Goal: Task Accomplishment & Management: Use online tool/utility

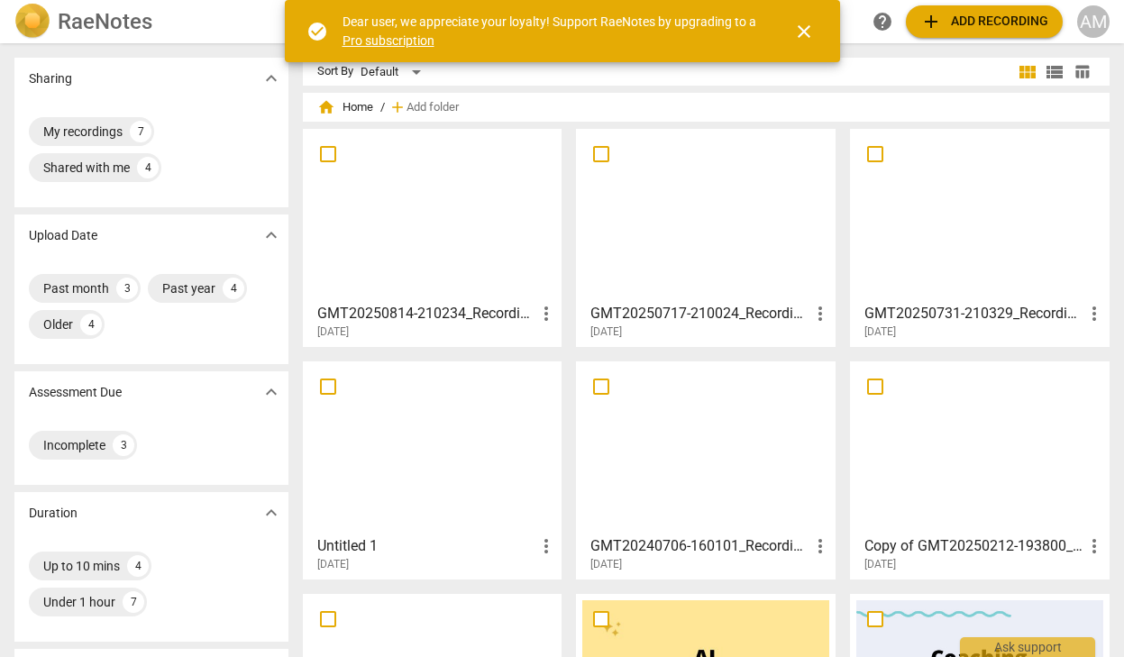
click at [924, 25] on span "add" at bounding box center [932, 22] width 22 height 22
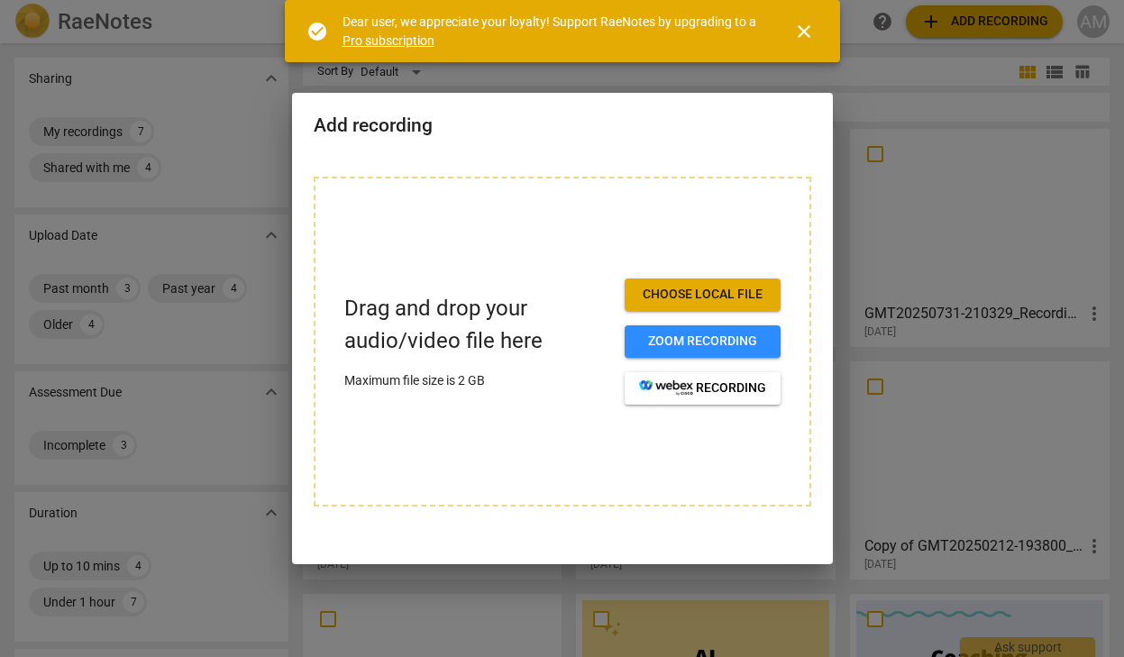
click at [712, 287] on span "Choose local file" at bounding box center [702, 295] width 127 height 18
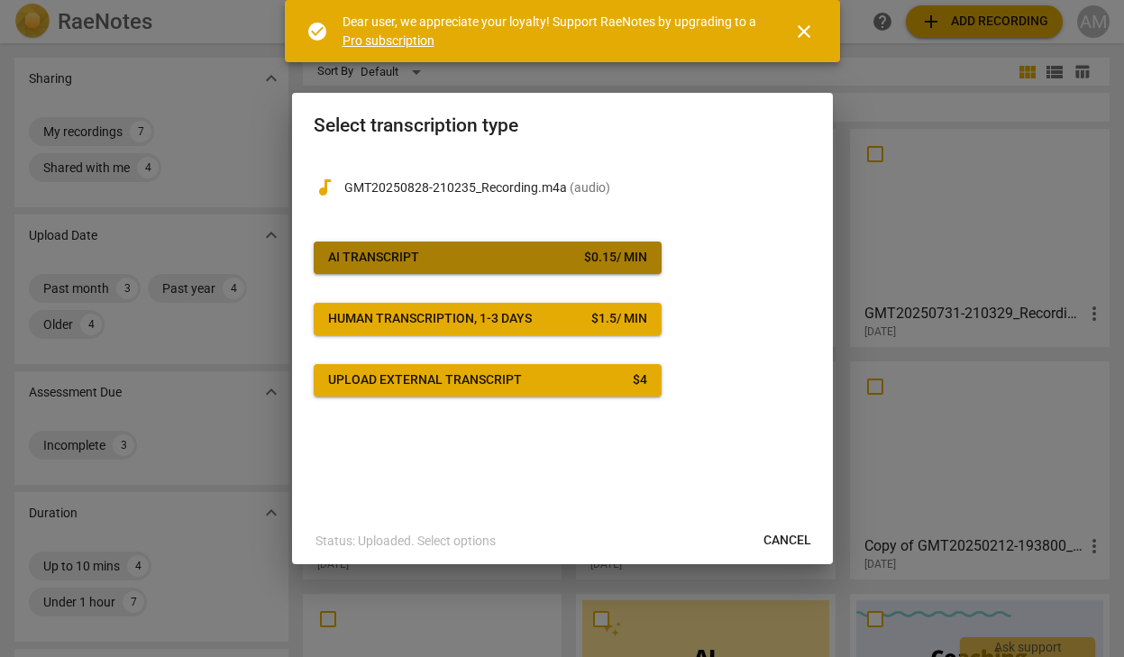
click at [500, 252] on span "AI Transcript $ 0.15 / min" at bounding box center [487, 258] width 319 height 18
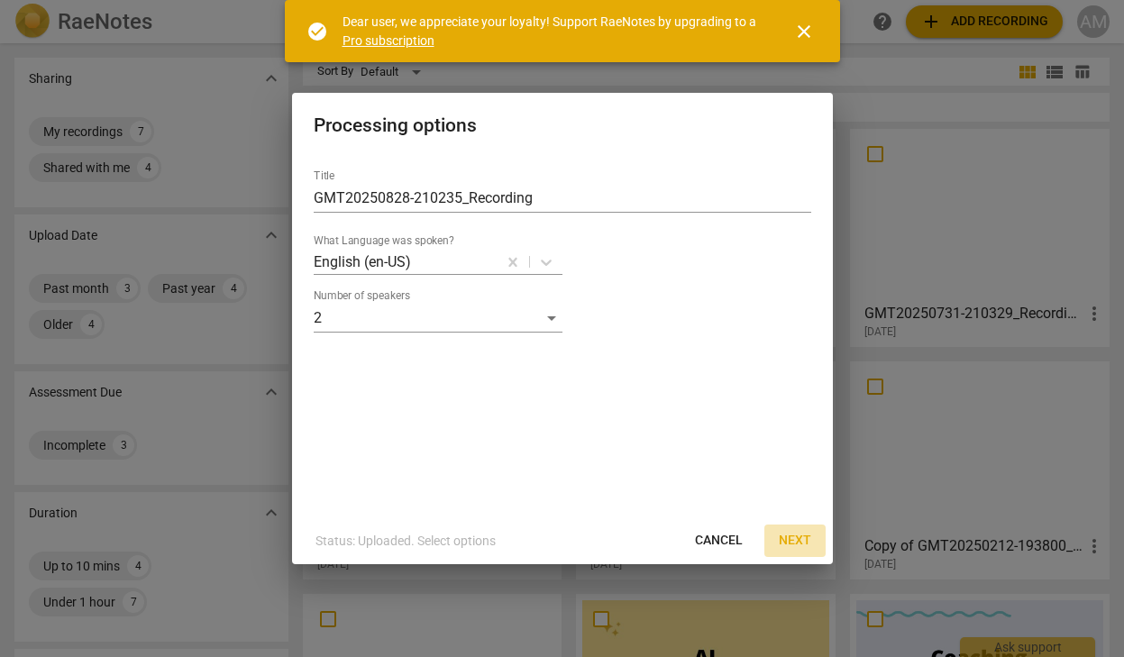
click at [792, 539] on span "Next" at bounding box center [795, 541] width 32 height 18
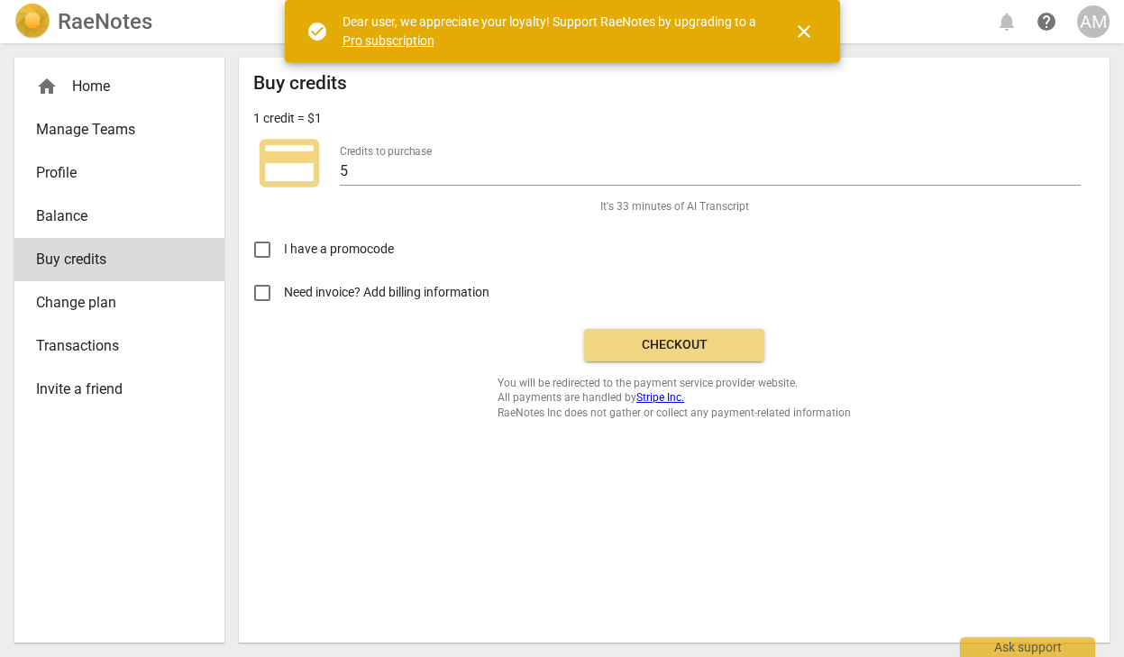
click at [690, 342] on span "Checkout" at bounding box center [674, 345] width 151 height 18
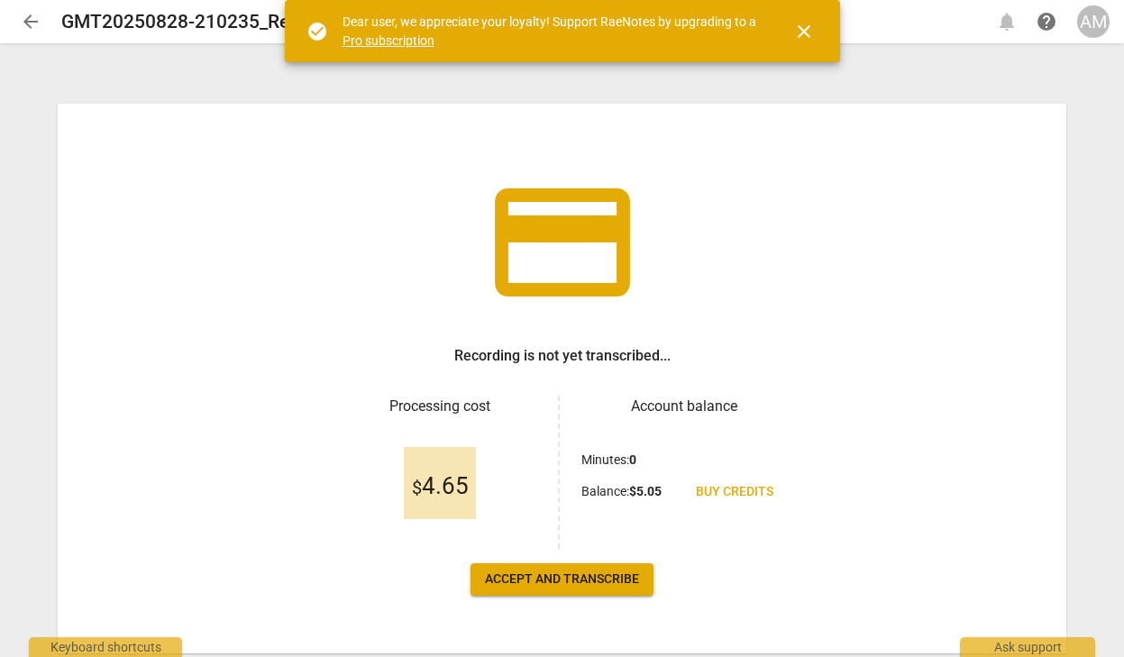
click at [590, 582] on span "Accept and transcribe" at bounding box center [562, 580] width 154 height 18
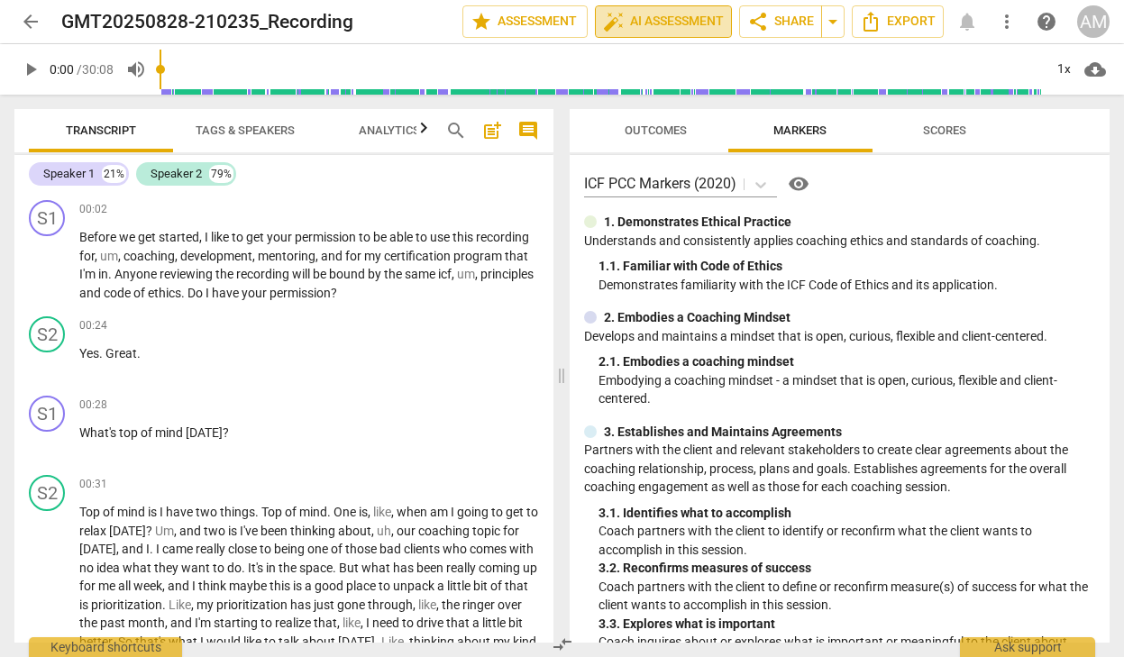
click at [682, 24] on span "auto_fix_high AI Assessment" at bounding box center [663, 22] width 121 height 22
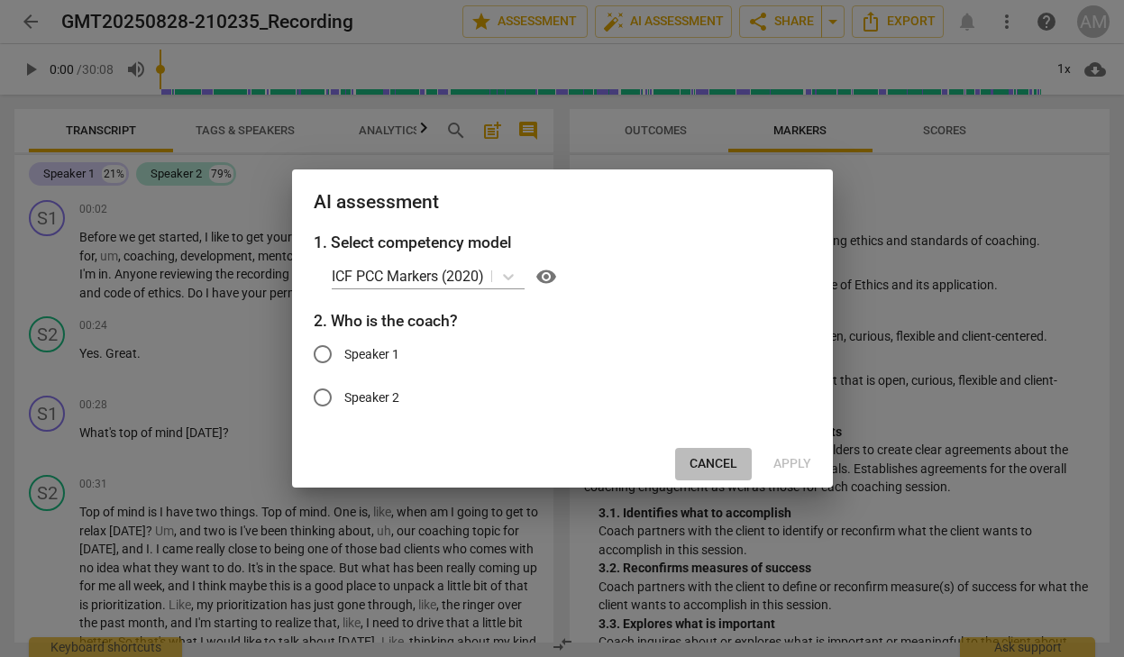
click at [692, 460] on span "Cancel" at bounding box center [714, 464] width 48 height 18
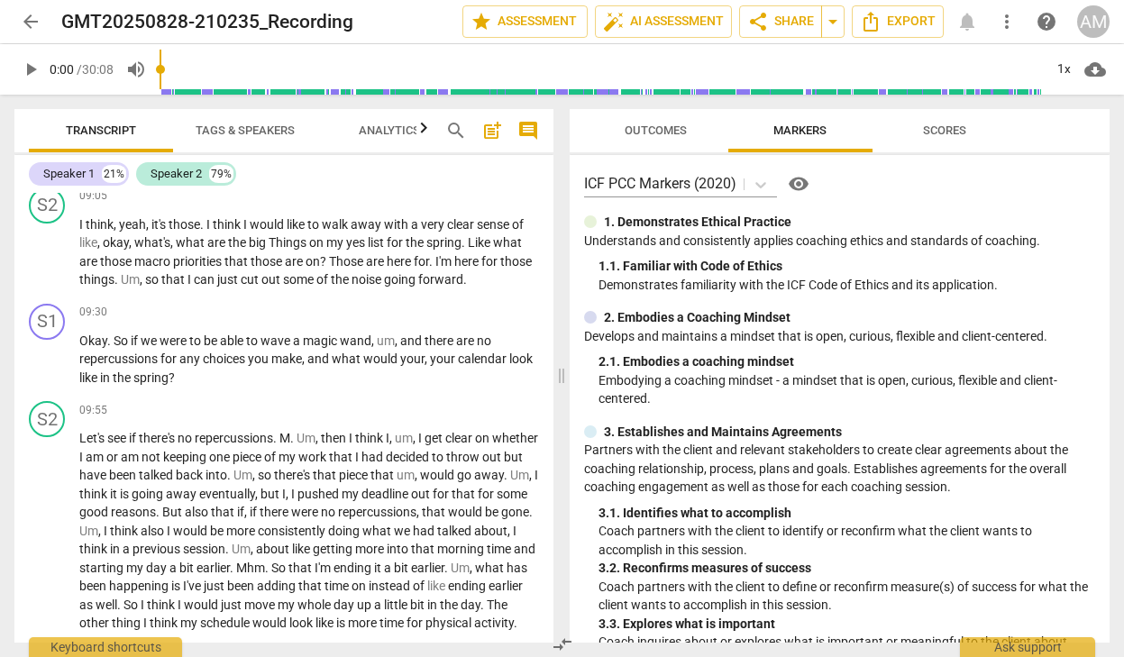
scroll to position [3027, 0]
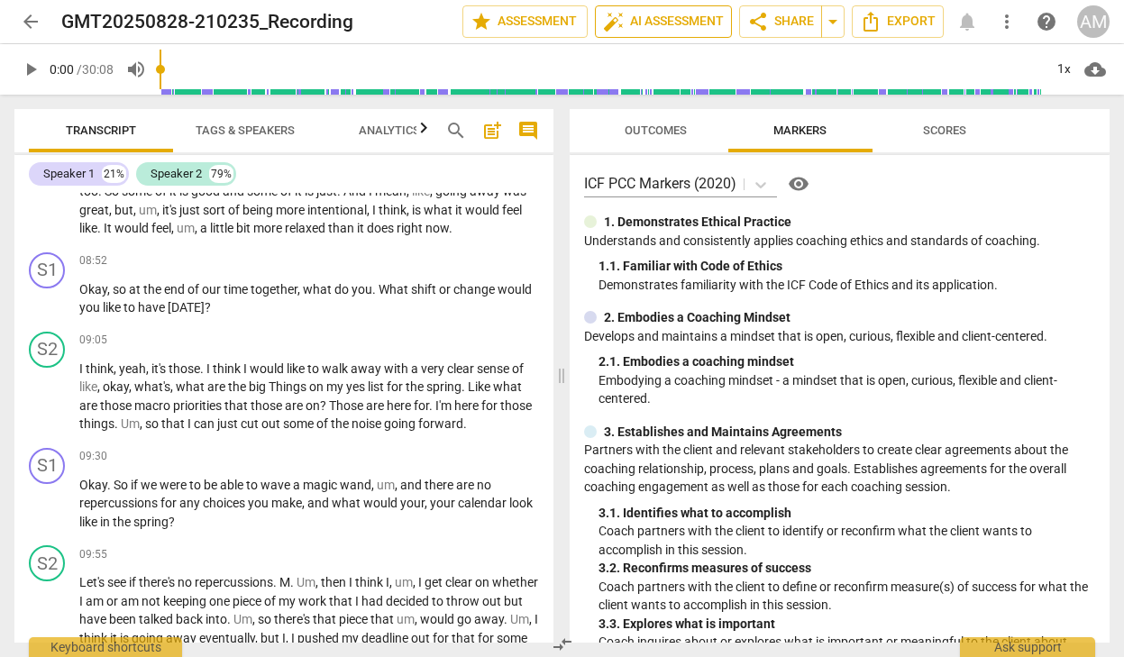
click at [678, 23] on span "auto_fix_high AI Assessment" at bounding box center [663, 22] width 121 height 22
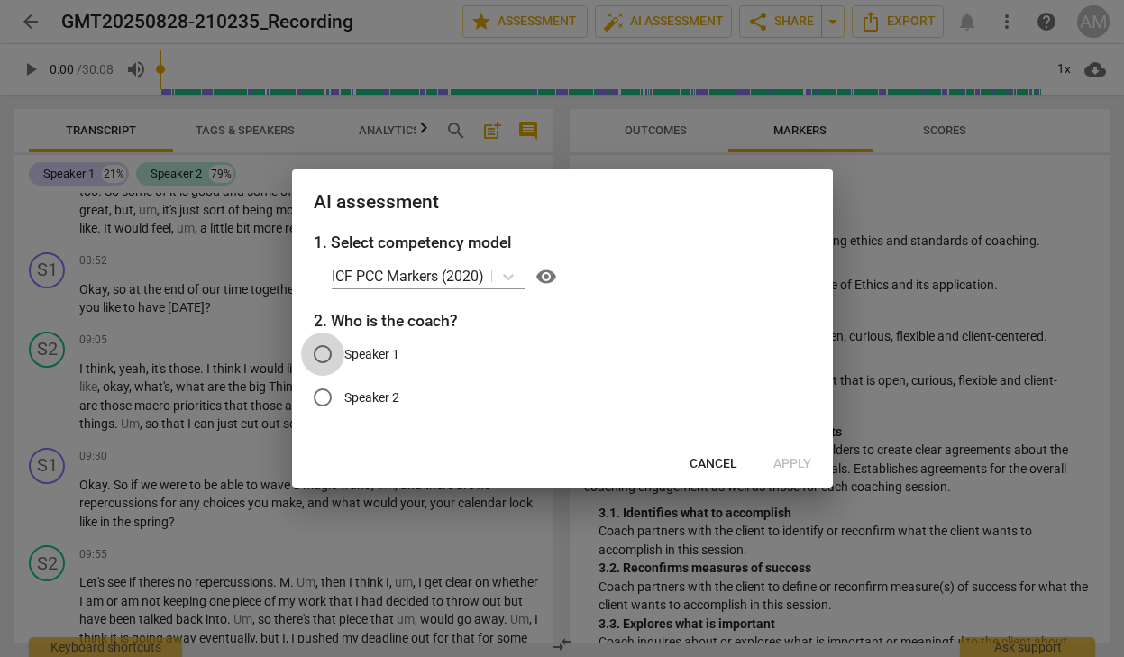
click at [327, 347] on input "Speaker 1" at bounding box center [322, 354] width 43 height 43
radio input "true"
click at [786, 464] on span "Apply" at bounding box center [793, 464] width 38 height 18
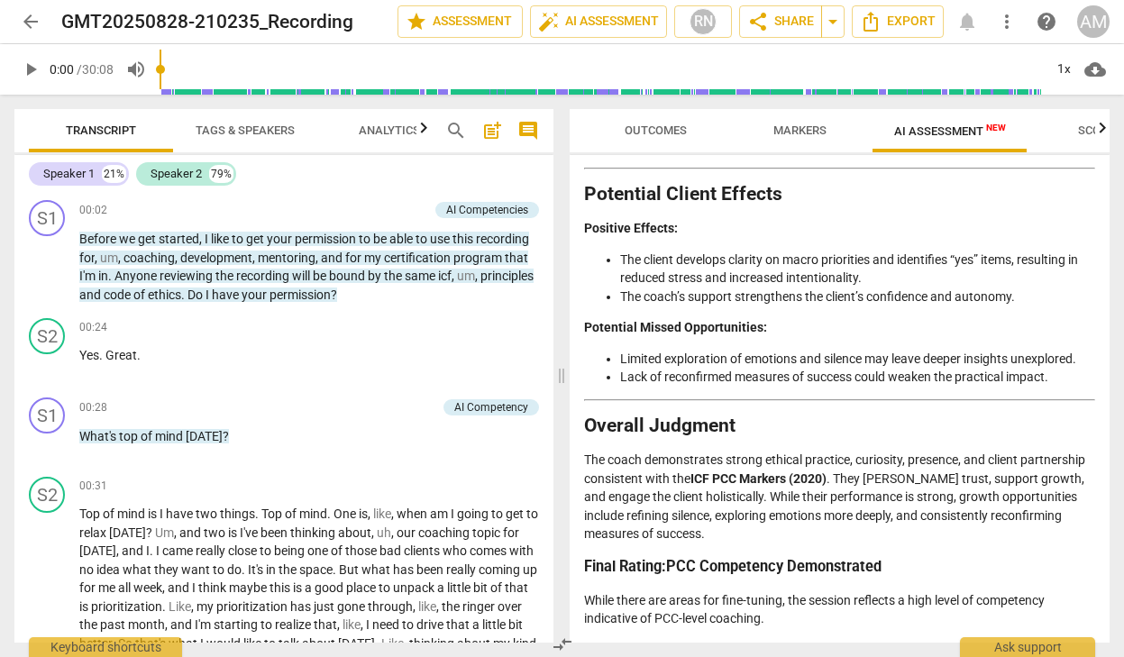
scroll to position [0, 0]
click at [884, 29] on span "Export" at bounding box center [898, 22] width 76 height 22
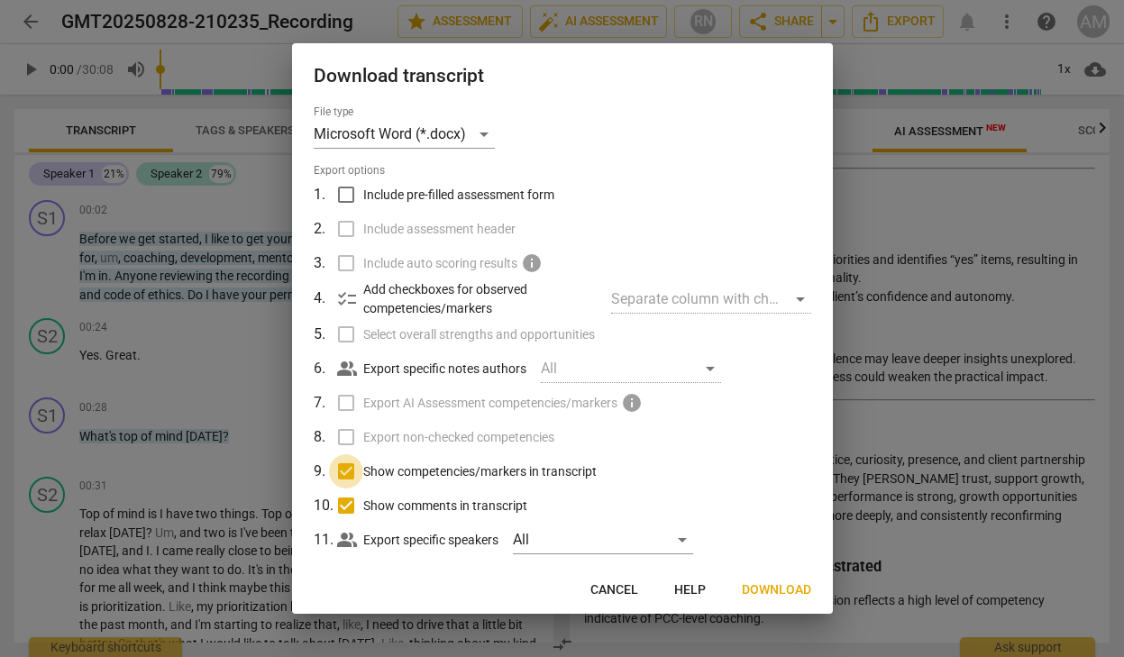
click at [346, 466] on input "Show competencies/markers in transcript" at bounding box center [346, 471] width 34 height 34
checkbox input "false"
click at [344, 497] on input "Show comments in transcript" at bounding box center [346, 506] width 34 height 34
checkbox input "false"
click at [761, 590] on span "Download" at bounding box center [776, 591] width 69 height 18
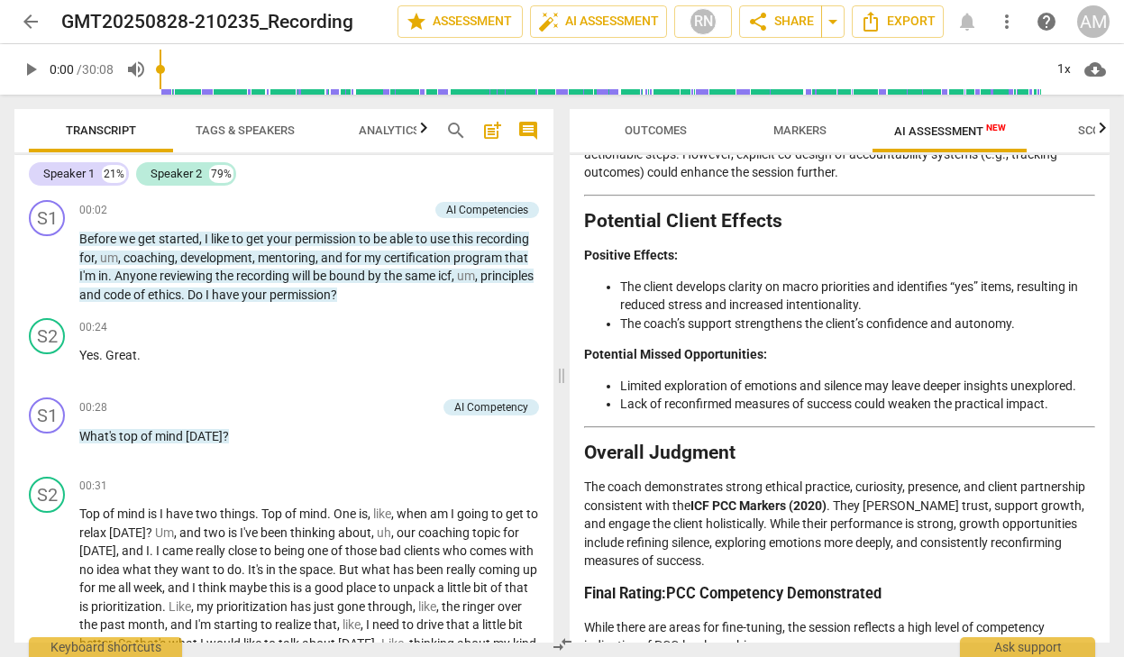
scroll to position [3479, 0]
